Goal: Navigation & Orientation: Find specific page/section

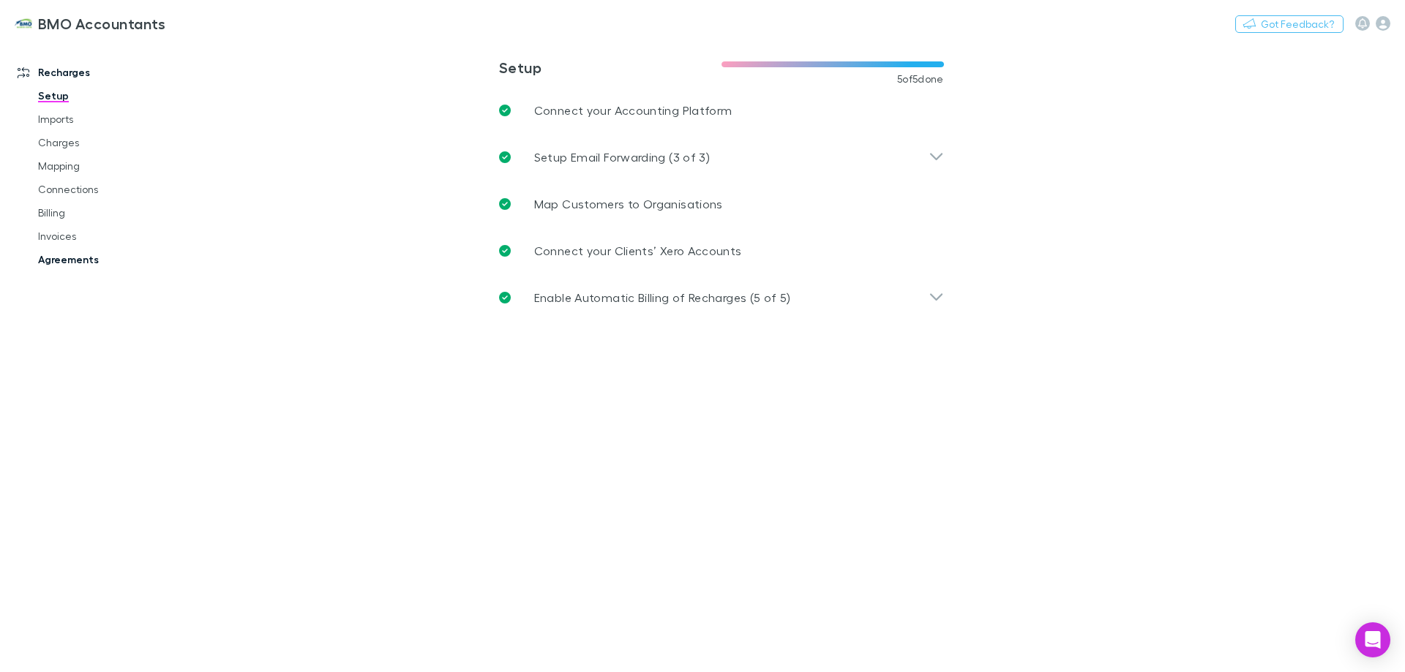
click at [55, 257] on link "Agreements" at bounding box center [110, 259] width 174 height 23
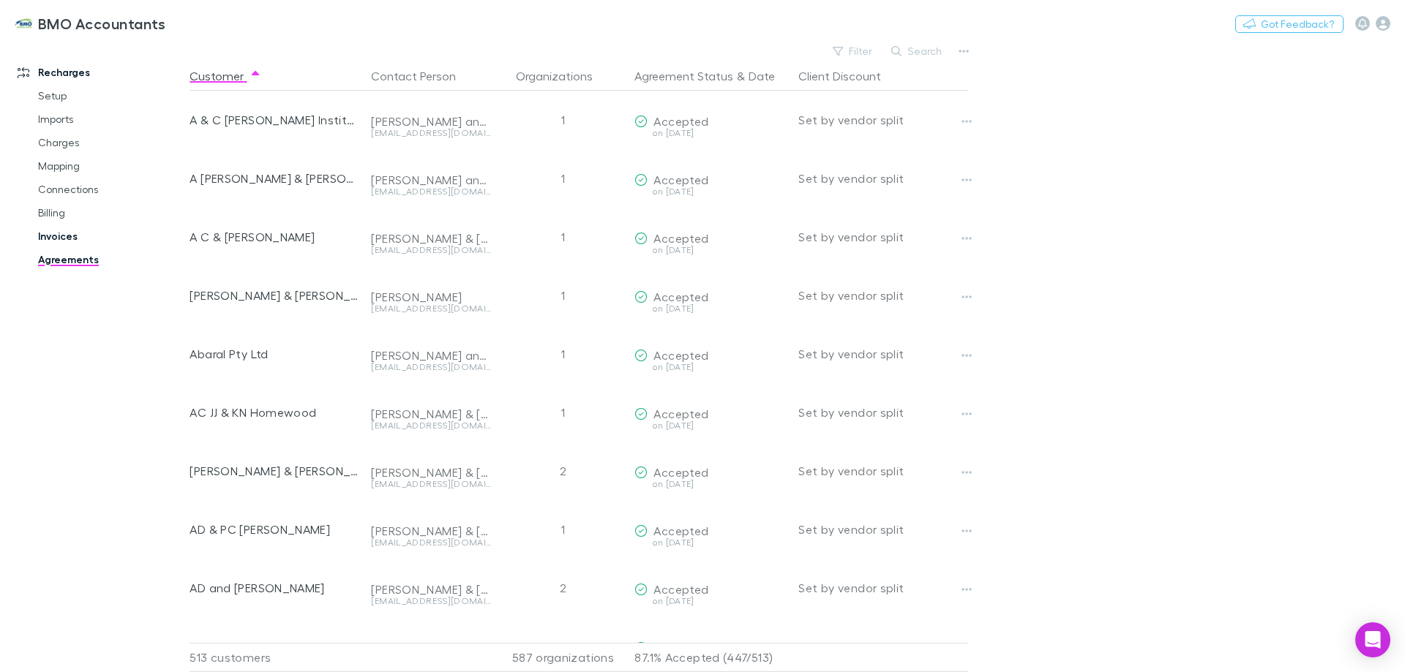
click at [55, 230] on link "Invoices" at bounding box center [110, 236] width 174 height 23
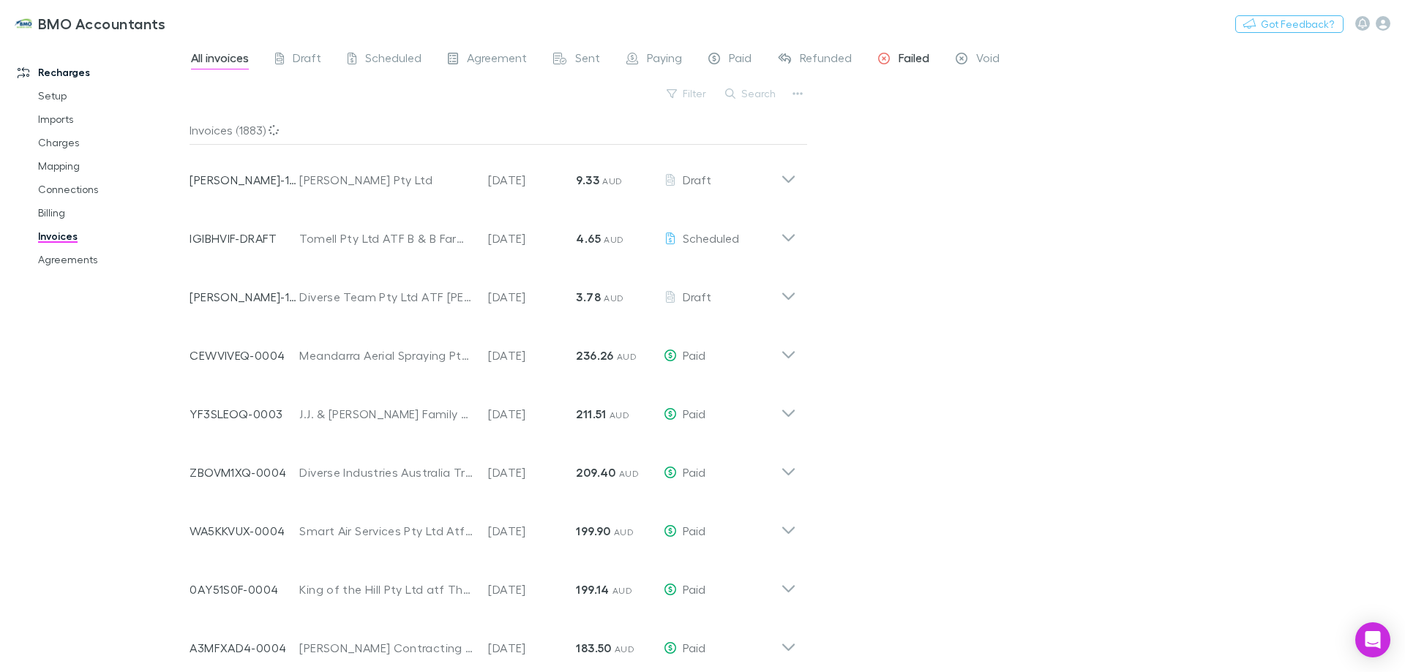
click at [908, 60] on span "Failed" at bounding box center [913, 59] width 31 height 19
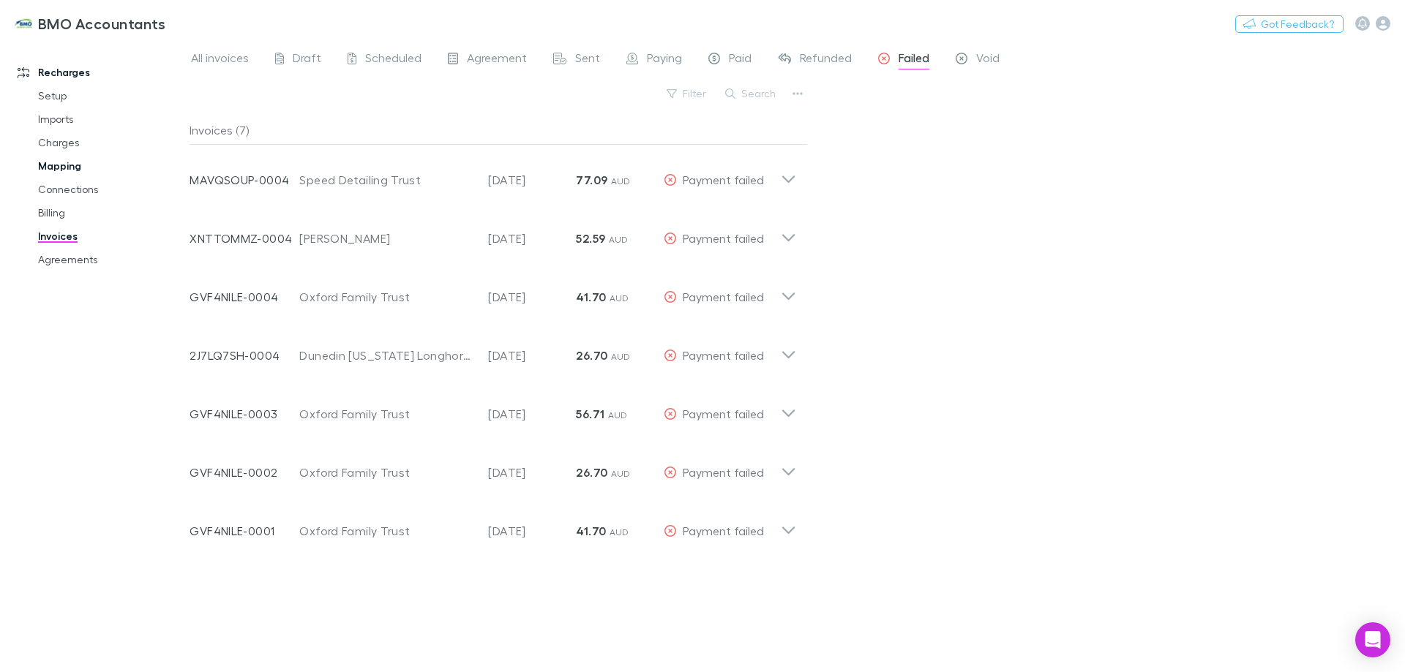
click at [59, 163] on link "Mapping" at bounding box center [110, 165] width 174 height 23
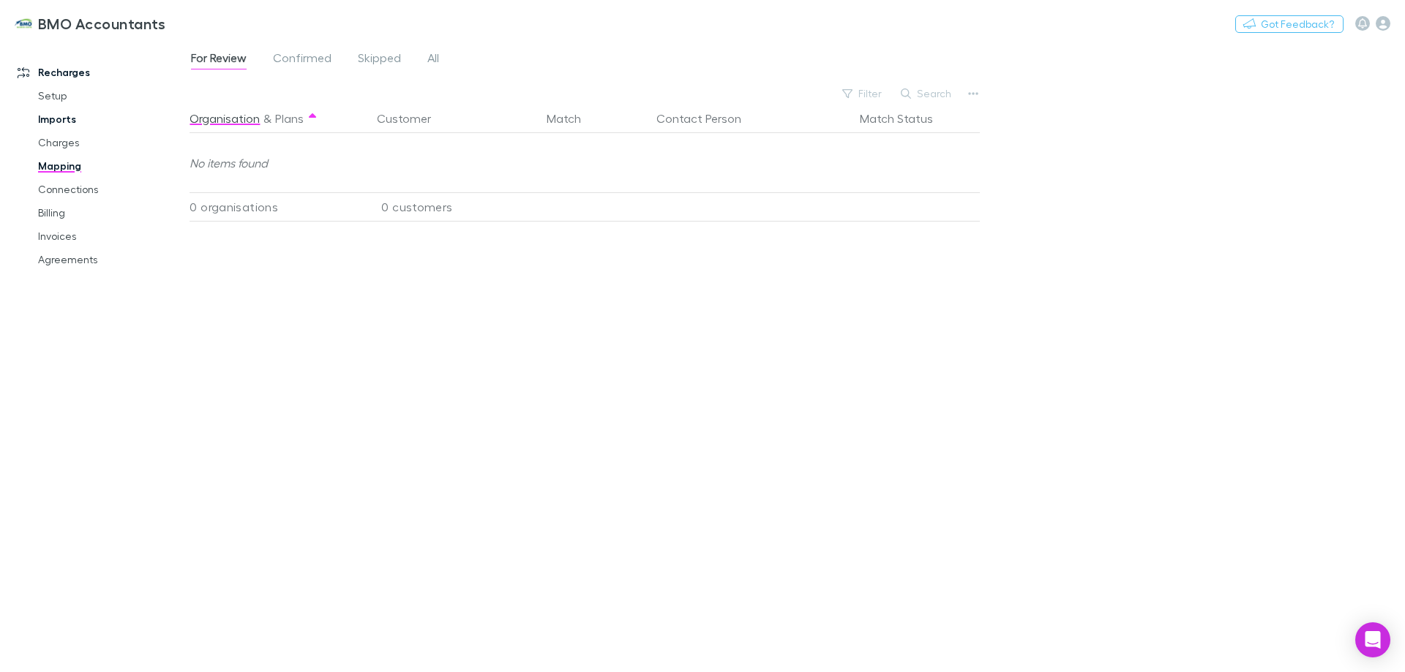
click at [63, 120] on link "Imports" at bounding box center [110, 119] width 174 height 23
click at [278, 57] on span "All" at bounding box center [279, 59] width 12 height 19
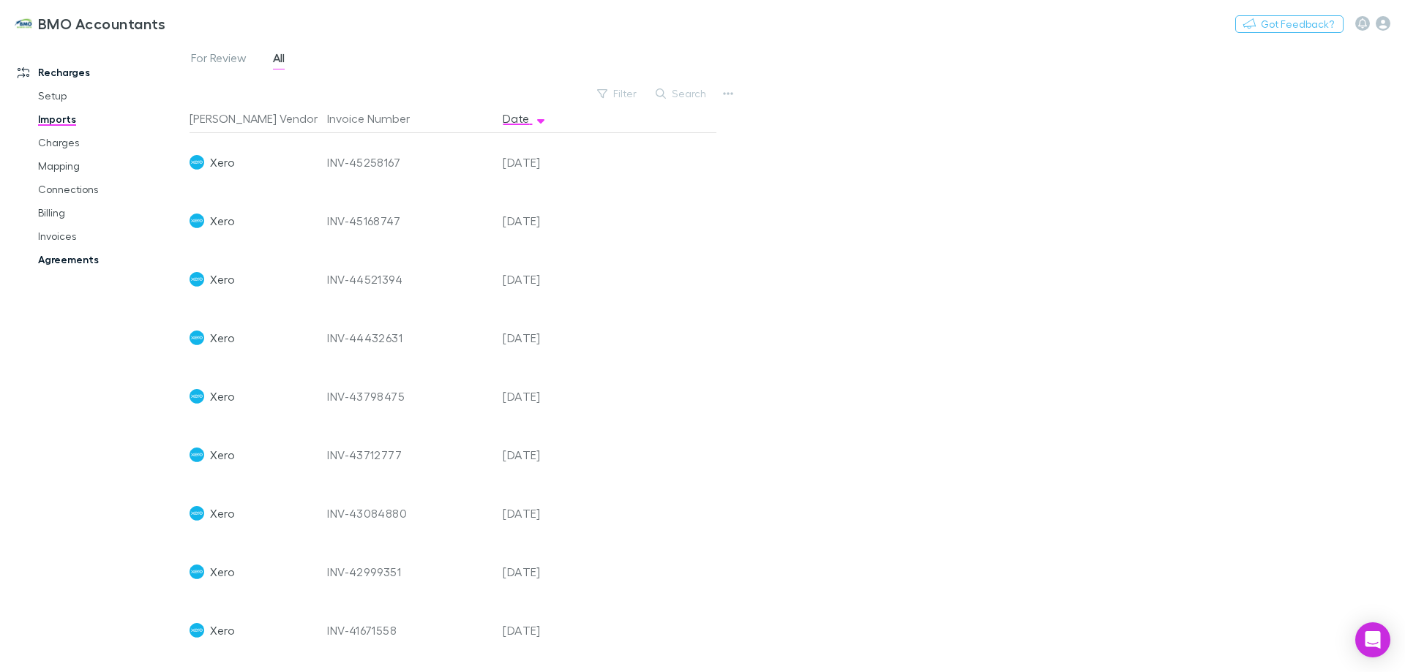
click at [64, 260] on link "Agreements" at bounding box center [110, 259] width 174 height 23
